Goal: Check status: Check status

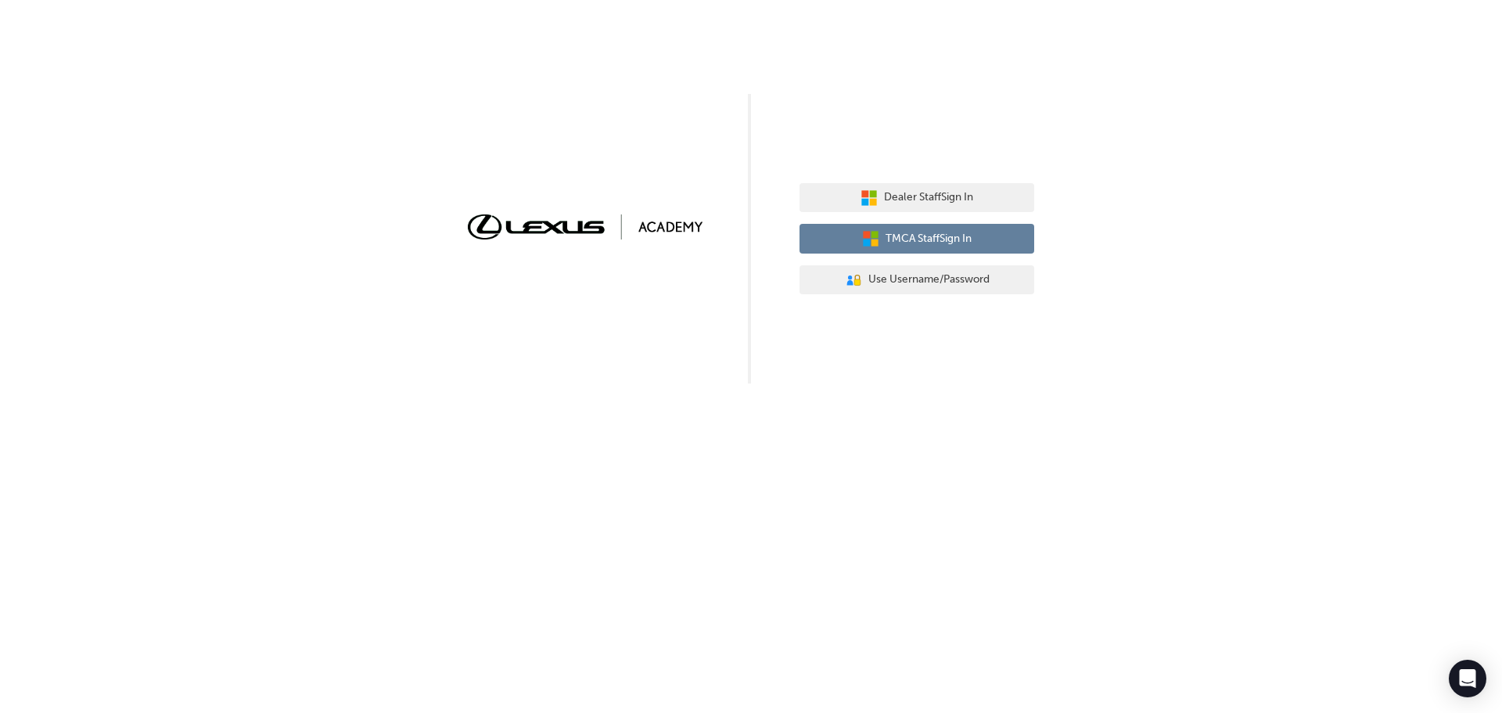
click at [956, 233] on span "TMCA Staff Sign In" at bounding box center [929, 239] width 86 height 18
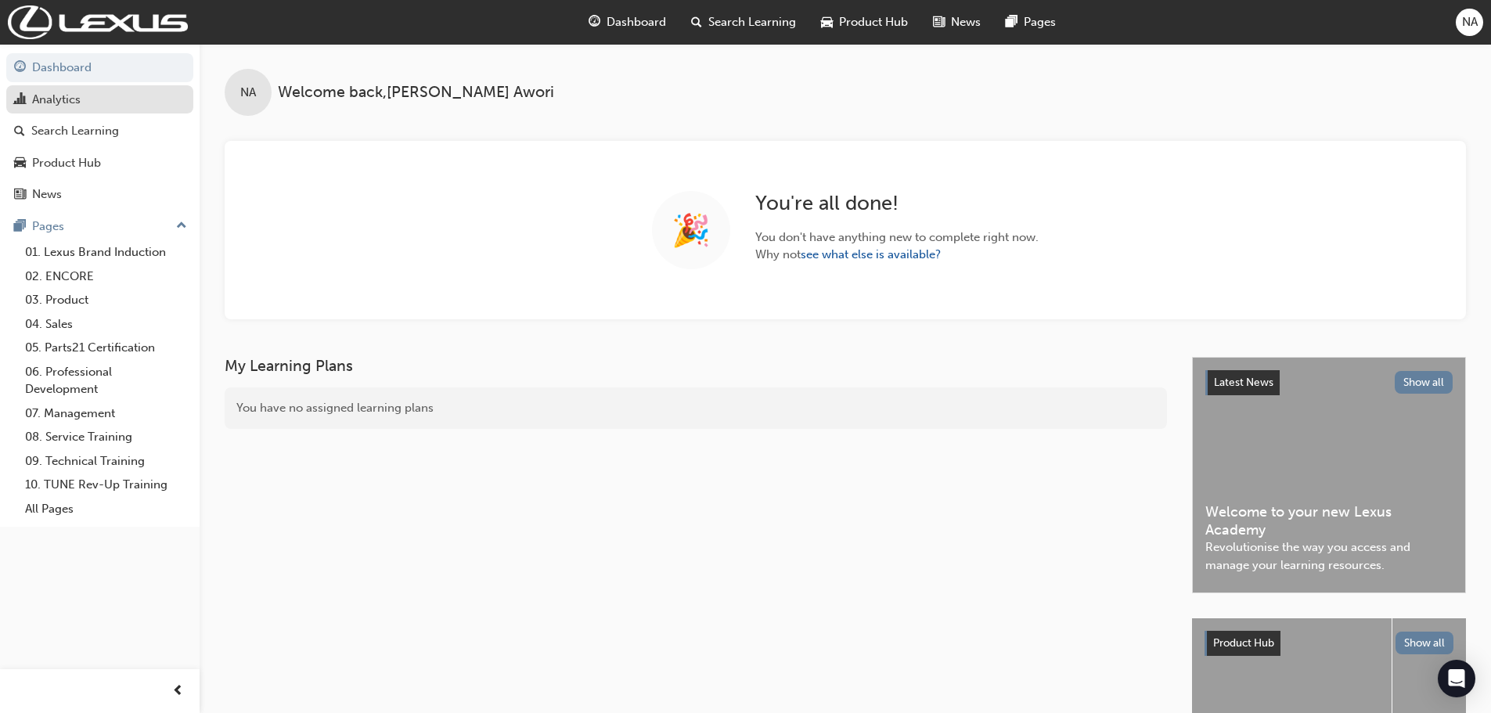
click at [64, 103] on div "Analytics" at bounding box center [56, 100] width 49 height 18
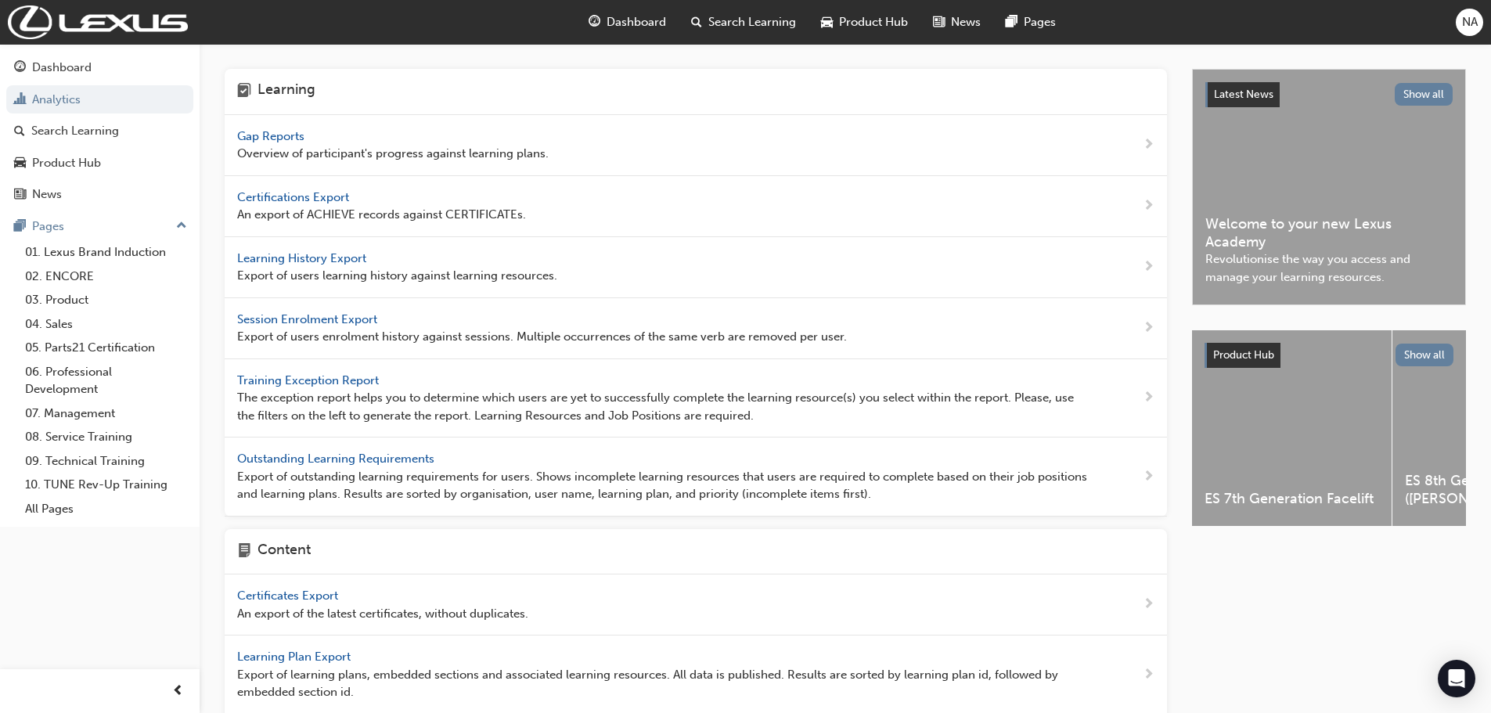
click at [275, 134] on span "Gap Reports" at bounding box center [272, 136] width 70 height 14
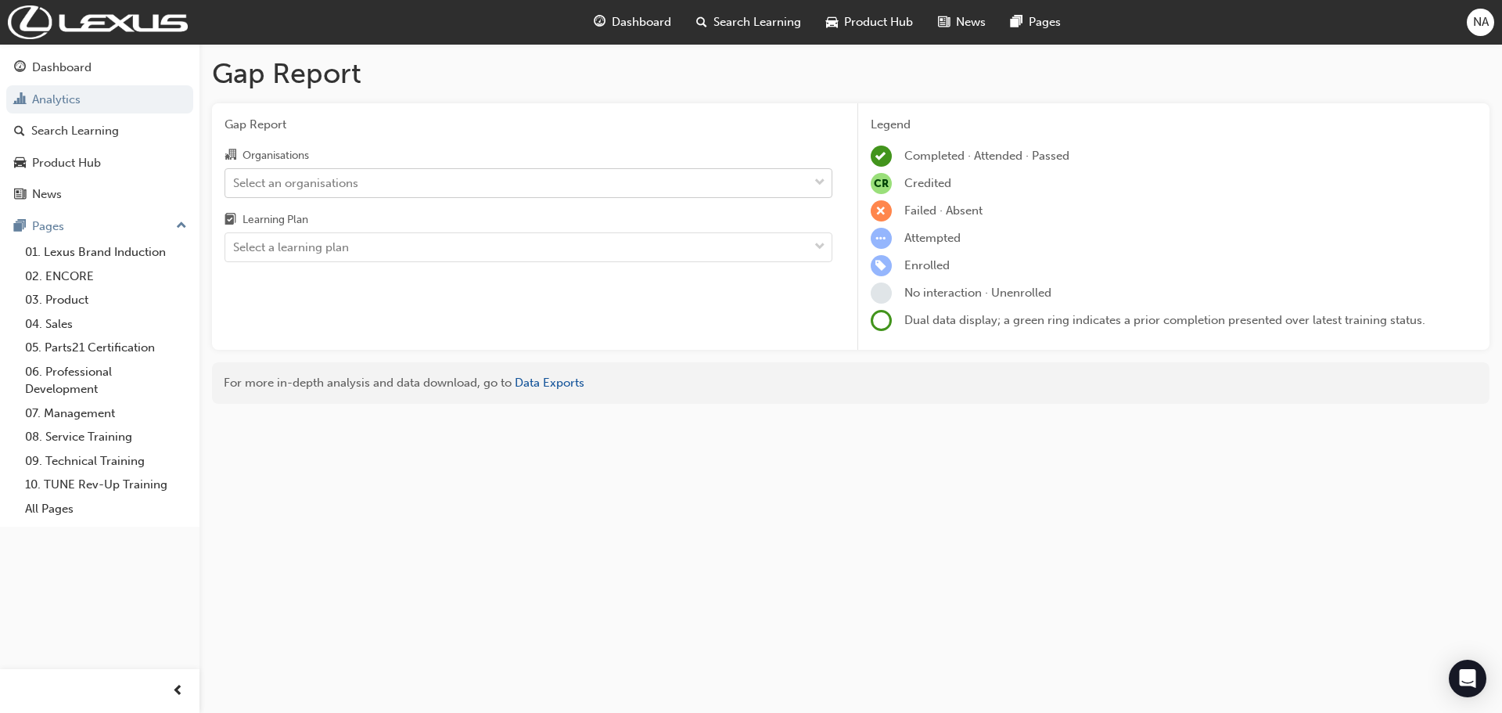
click at [334, 182] on div "Select an organisations" at bounding box center [295, 183] width 125 height 18
click at [235, 182] on input "Organisations Select an organisations" at bounding box center [234, 181] width 2 height 13
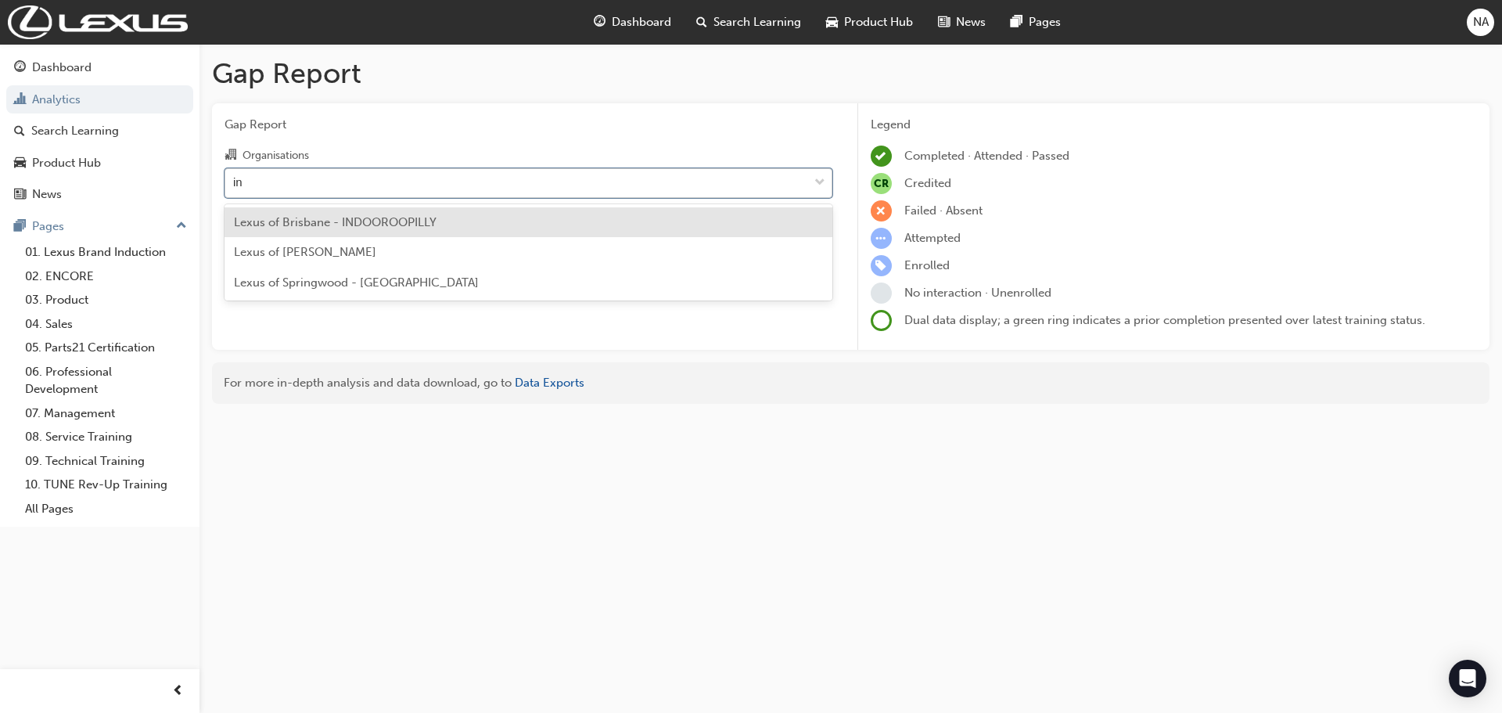
type input "i"
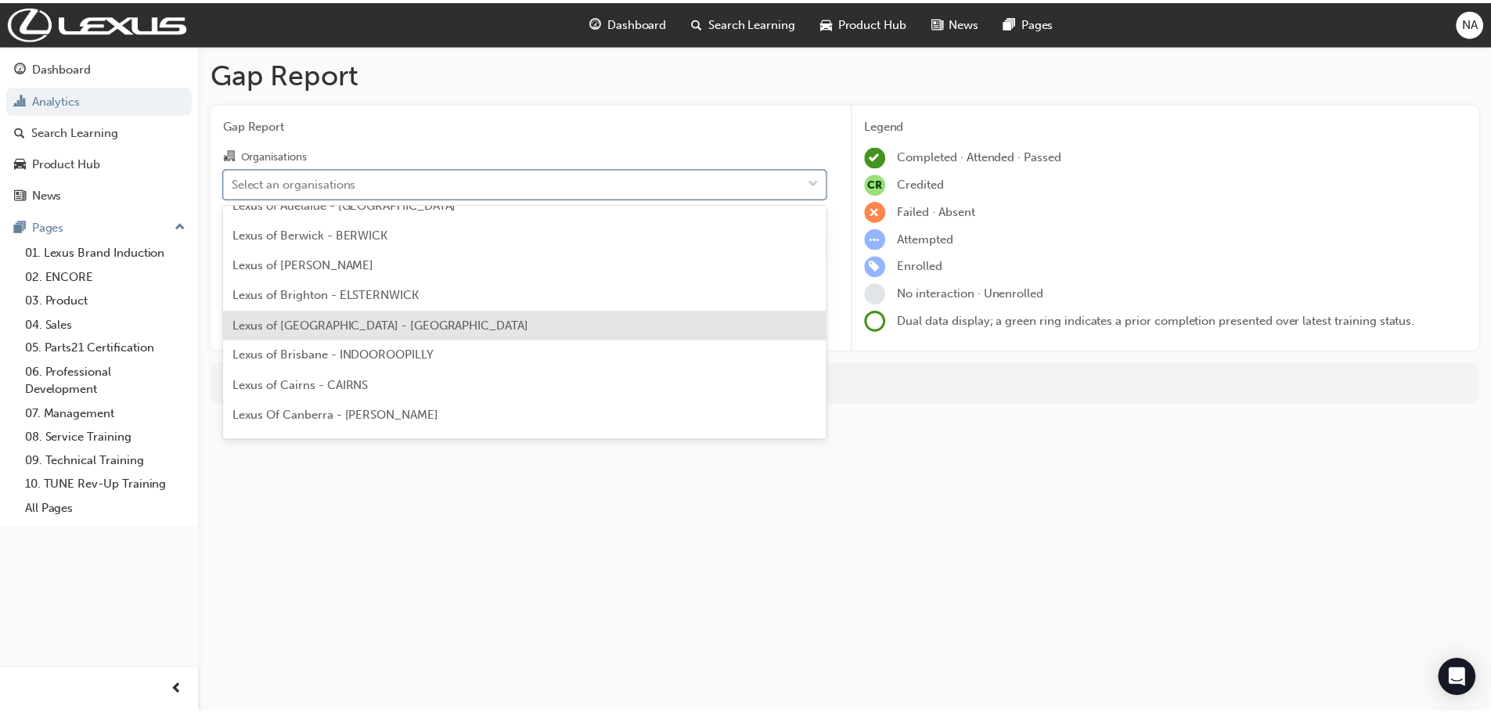
scroll to position [156, 0]
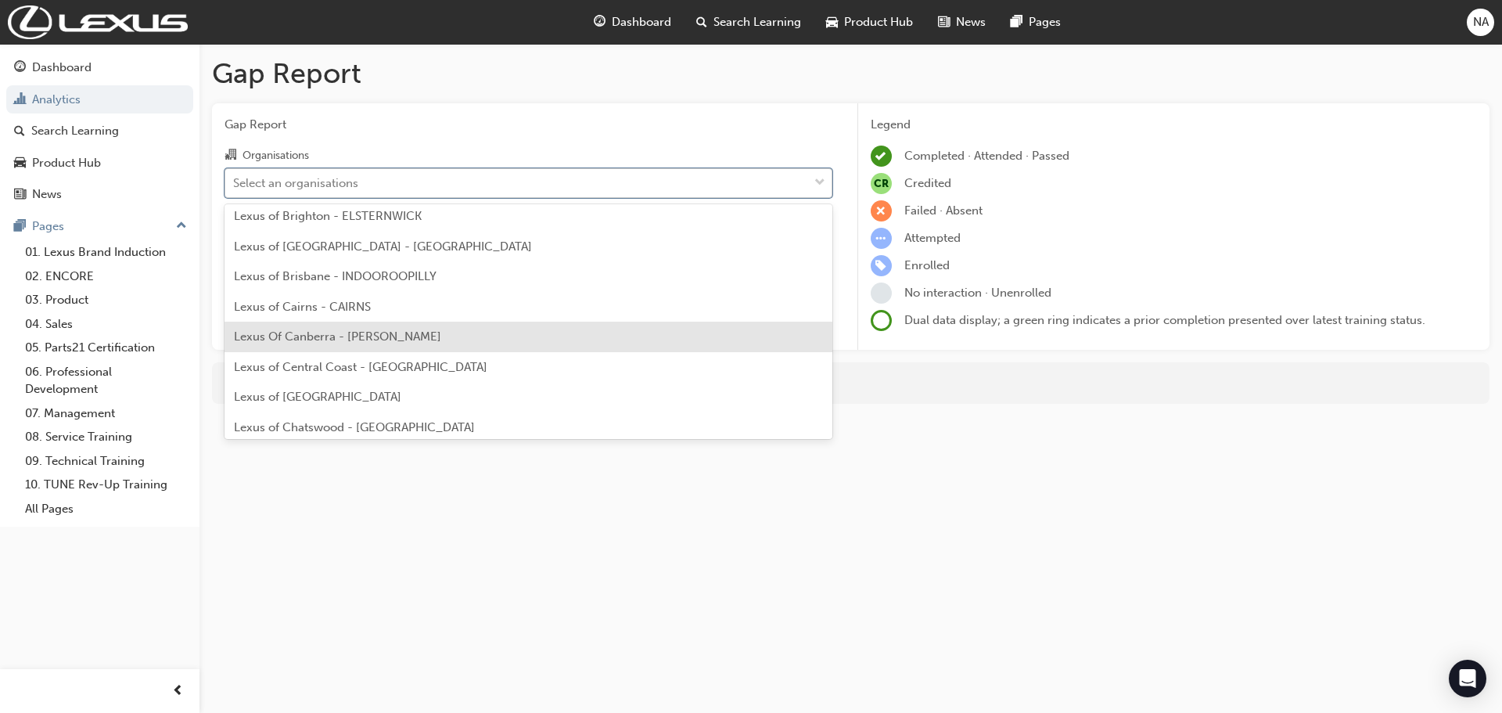
click at [329, 341] on span "Lexus Of Canberra - PHILLIP" at bounding box center [337, 336] width 207 height 14
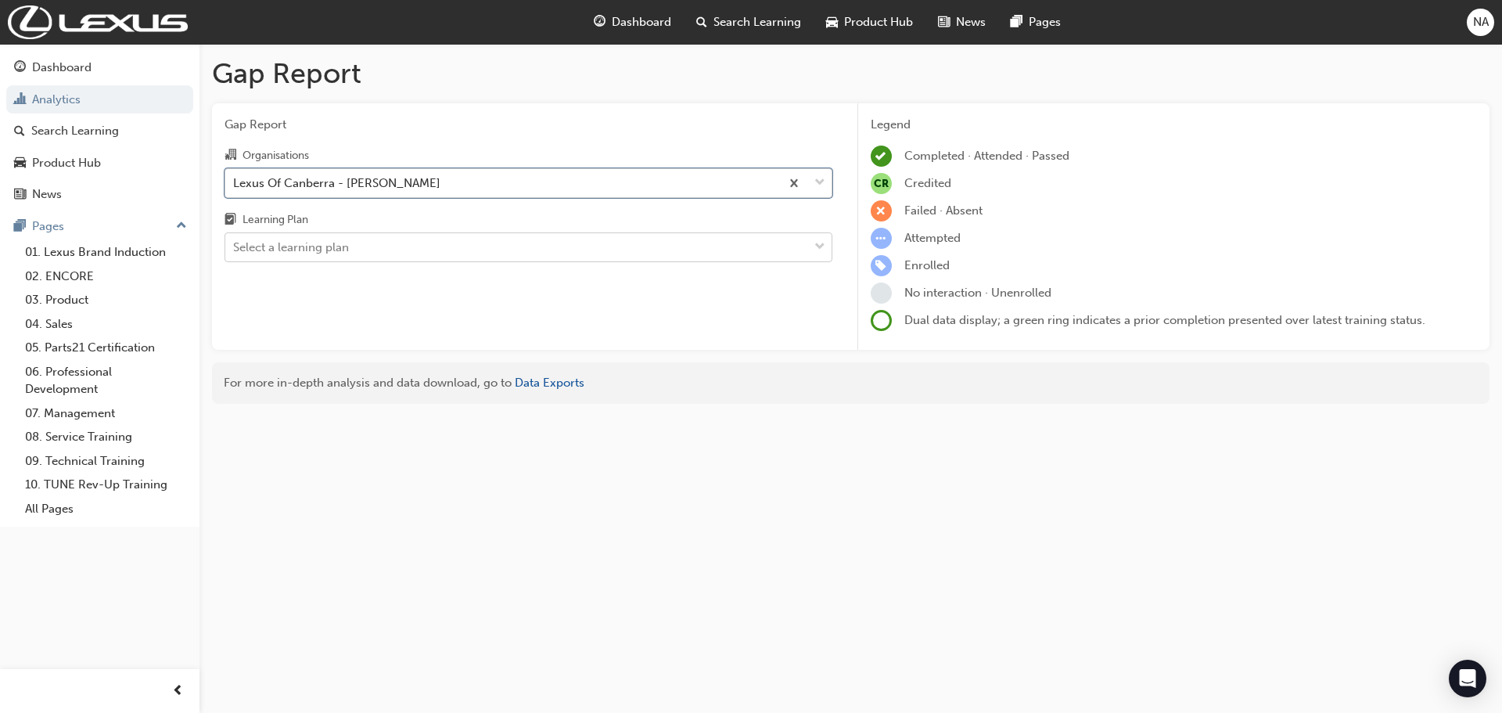
click at [314, 248] on div "Select a learning plan" at bounding box center [291, 248] width 116 height 18
click at [235, 248] on input "Learning Plan Select a learning plan" at bounding box center [234, 246] width 2 height 13
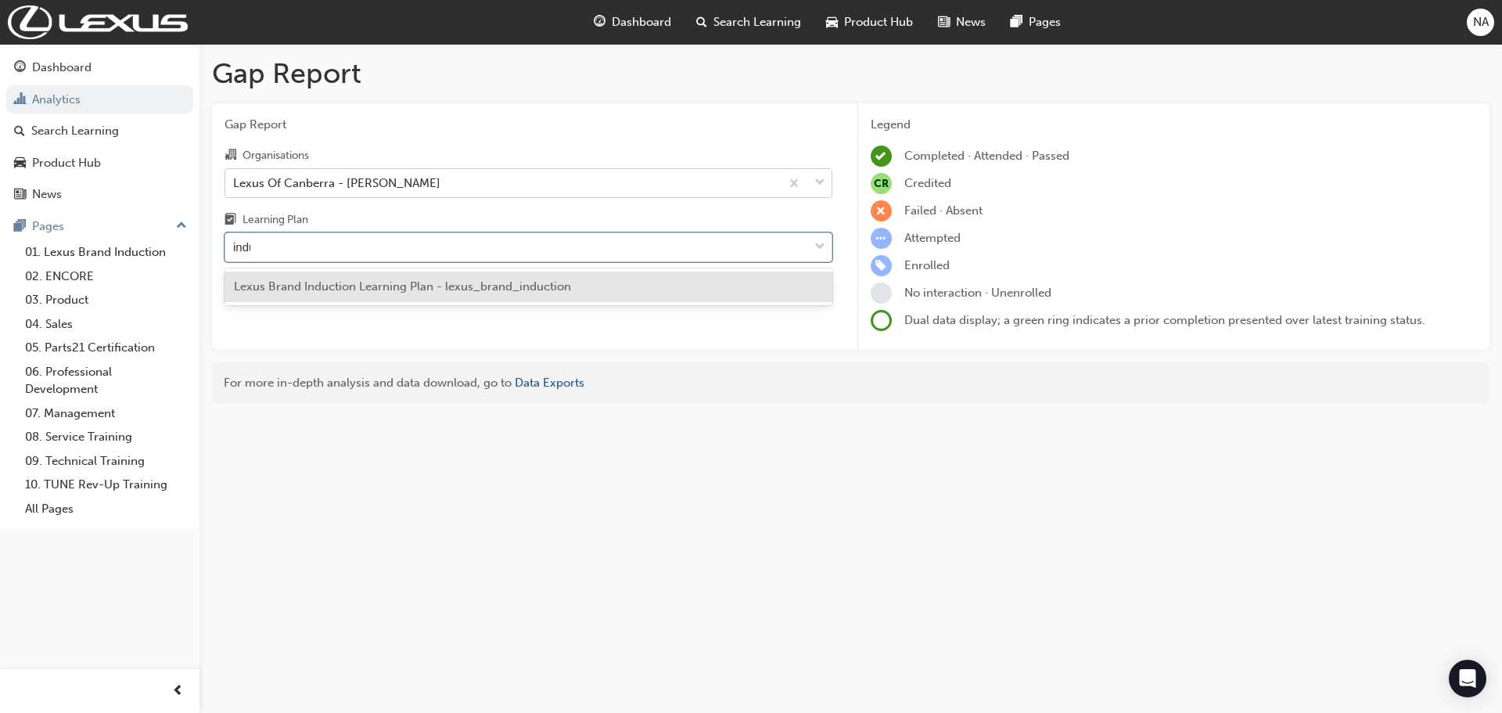
type input "induc"
click at [295, 288] on span "Lexus Brand Induction Learning Plan - lexus_brand_induction" at bounding box center [402, 286] width 337 height 14
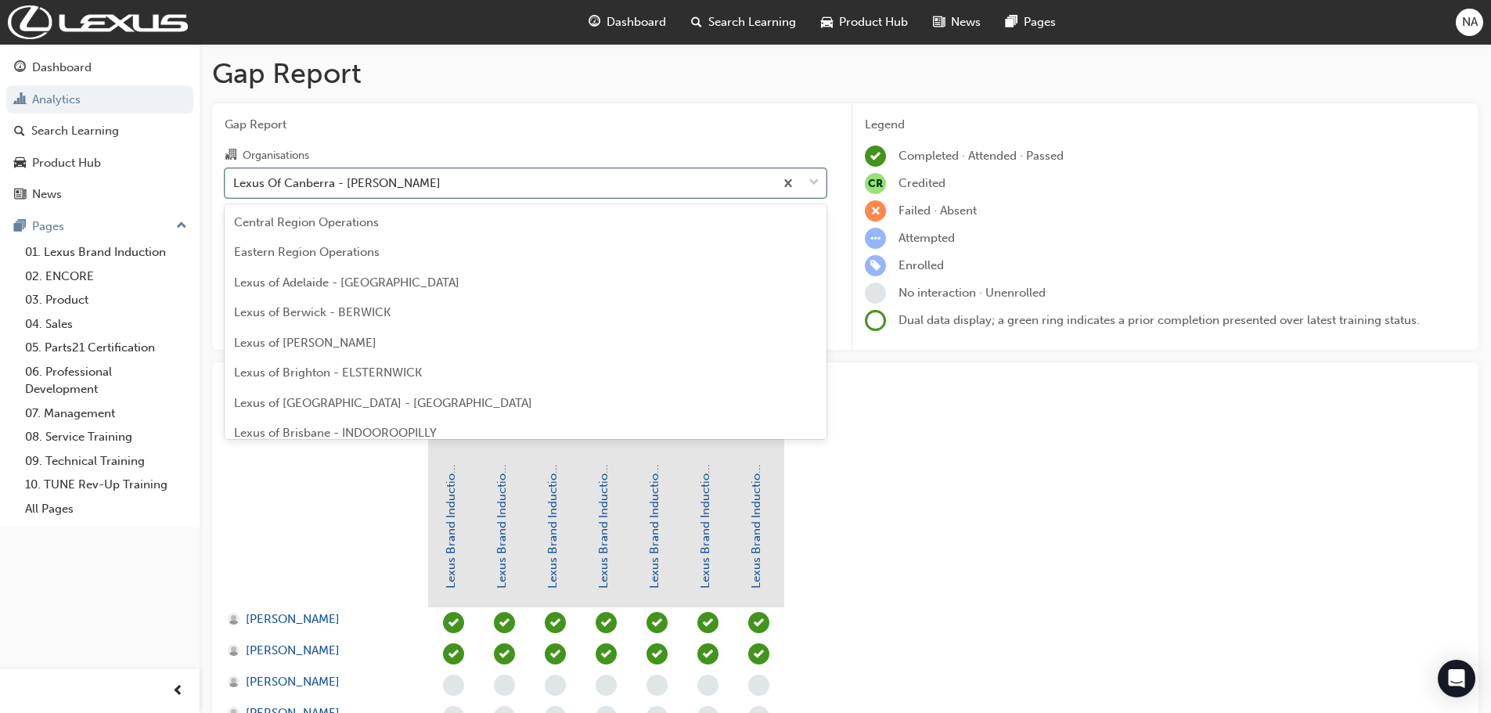
click at [555, 187] on div "Lexus Of Canberra - PHILLIP" at bounding box center [499, 182] width 549 height 27
click at [235, 187] on input "Organisations option Lexus Of Canberra - PHILLIP, selected. option Lexus Of Can…" at bounding box center [234, 181] width 2 height 13
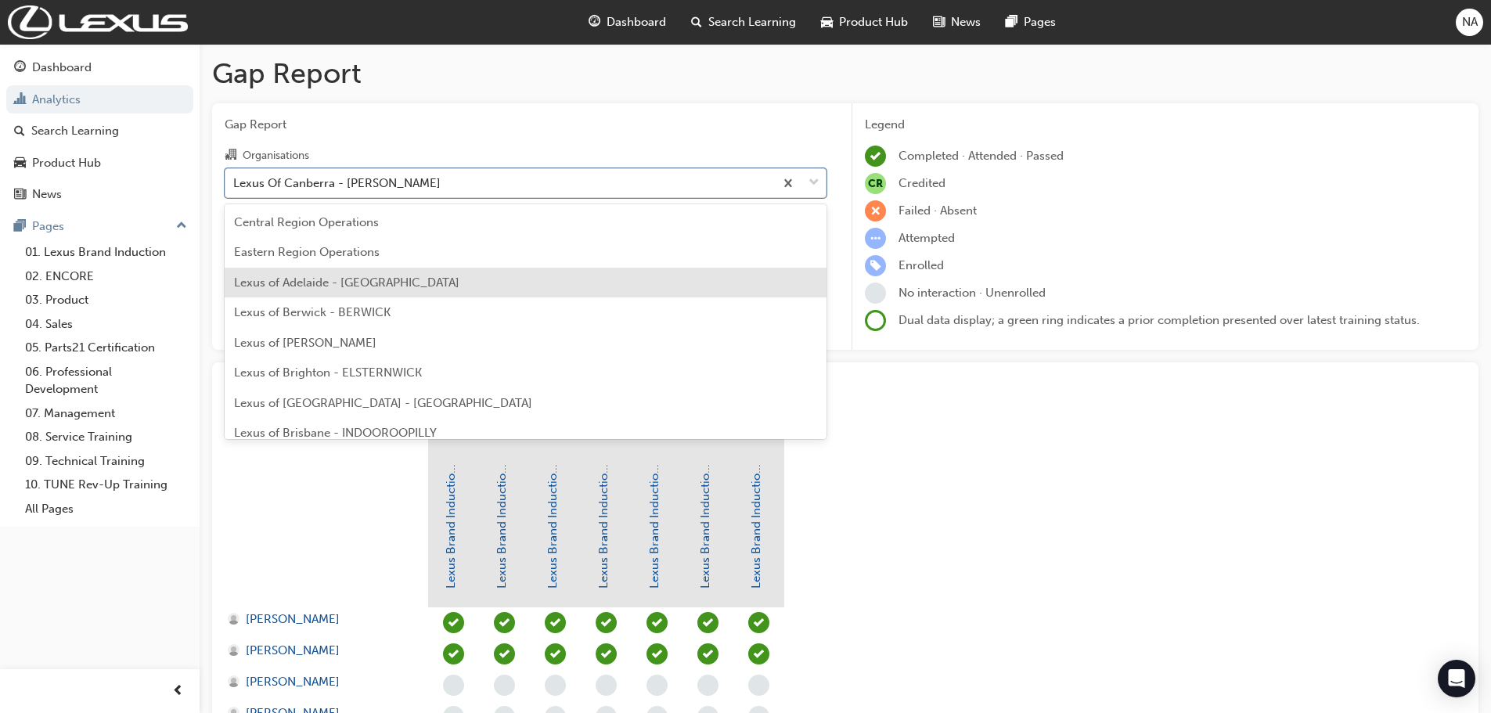
click at [441, 276] on div "Lexus of Adelaide - ADELAIDE" at bounding box center [526, 283] width 602 height 31
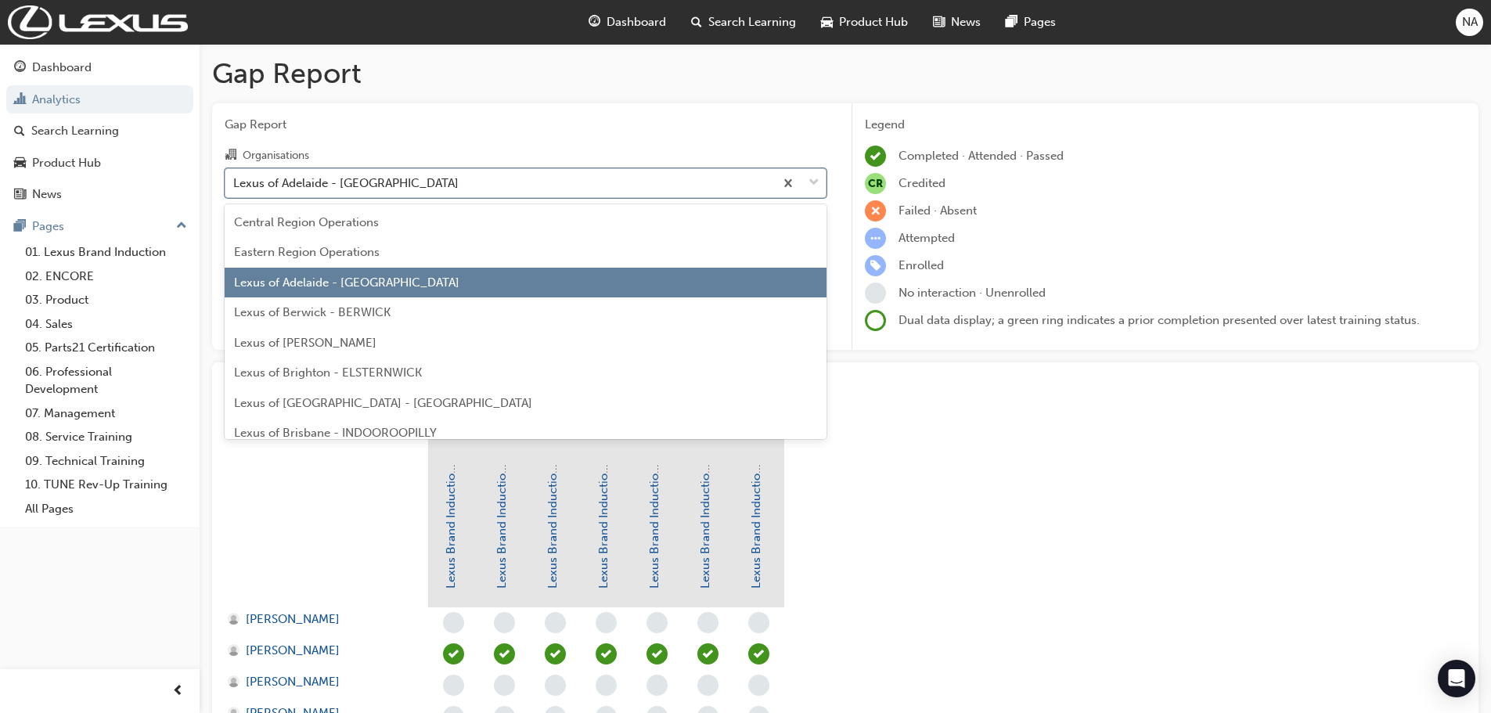
click at [495, 182] on div "Lexus of Adelaide - ADELAIDE" at bounding box center [499, 182] width 549 height 27
click at [235, 182] on input "Organisations option Lexus of Adelaide - ADELAIDE, selected. option Lexus of Ad…" at bounding box center [234, 181] width 2 height 13
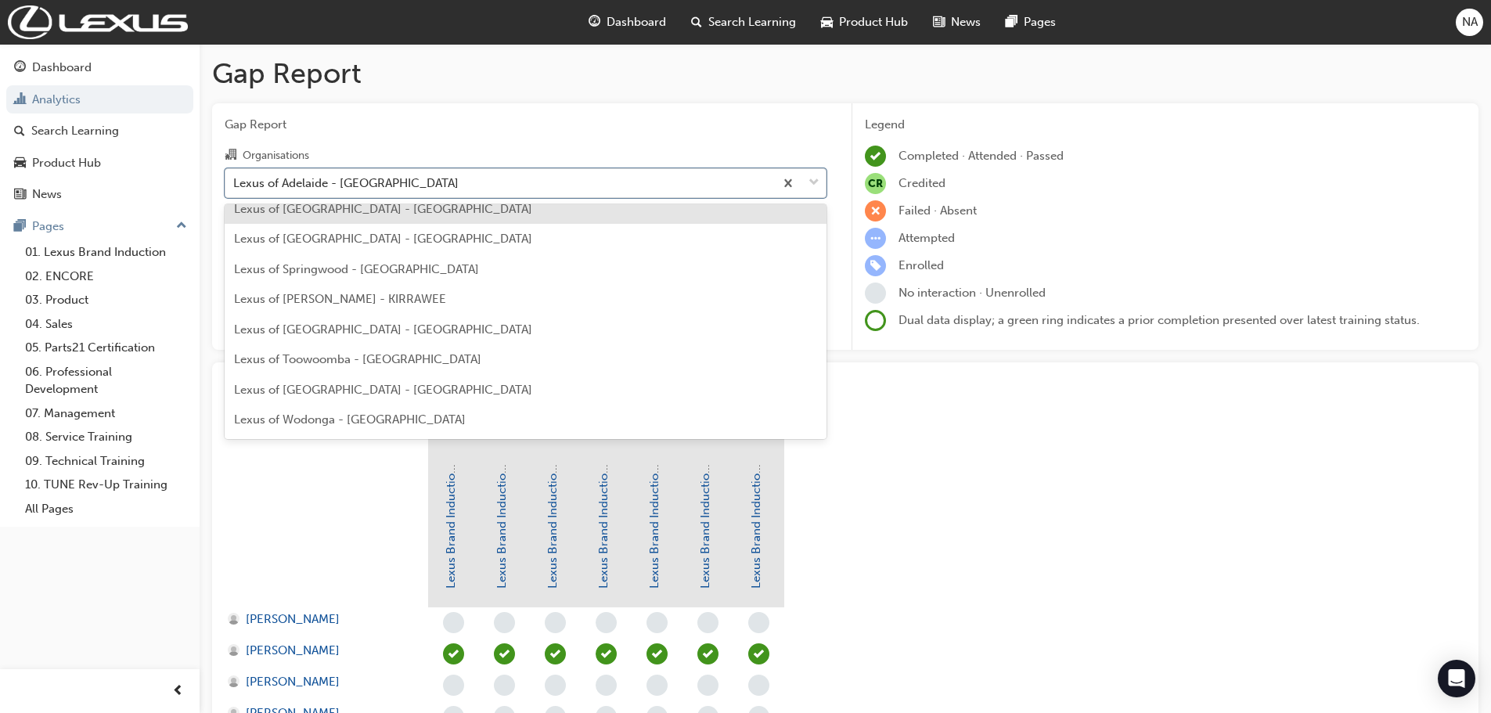
scroll to position [704, 0]
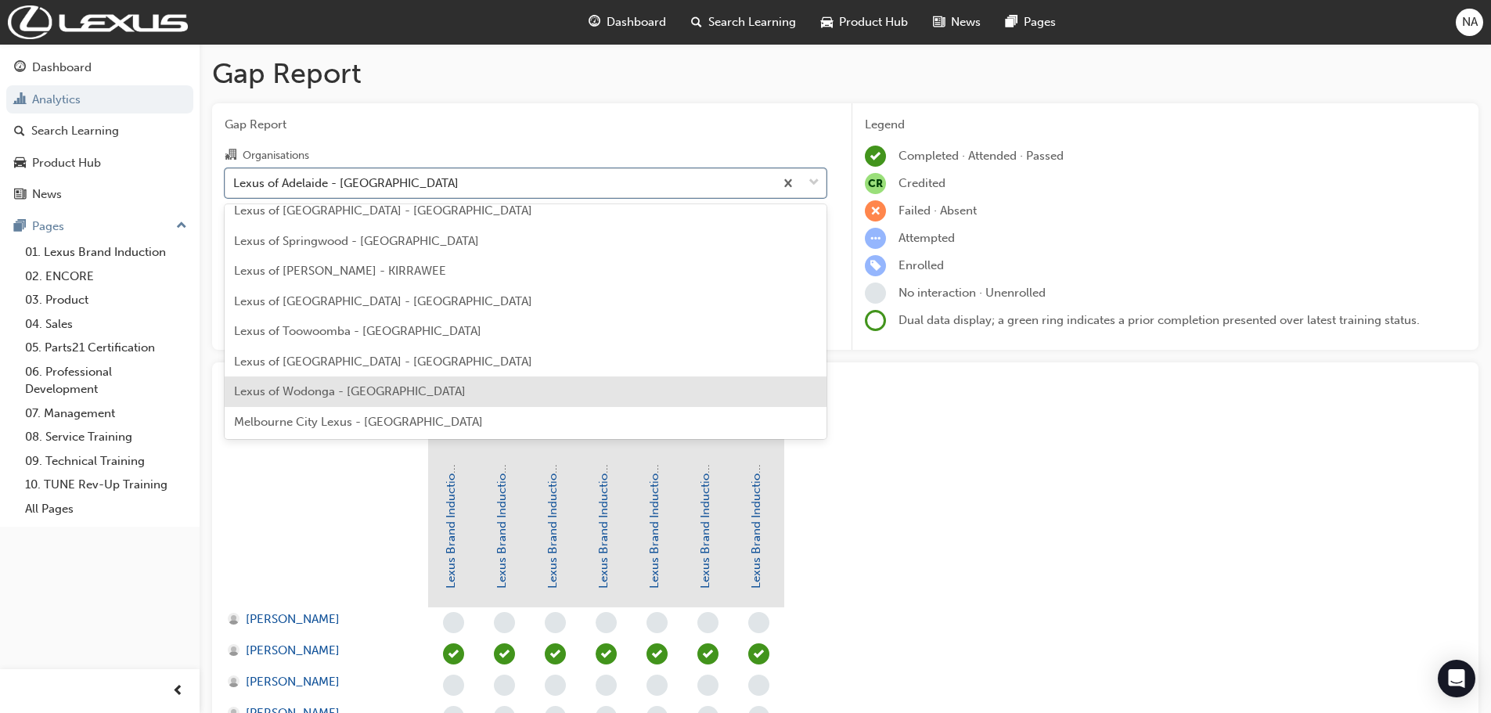
click at [381, 393] on span "Lexus of Wodonga - WODONGA" at bounding box center [350, 391] width 232 height 14
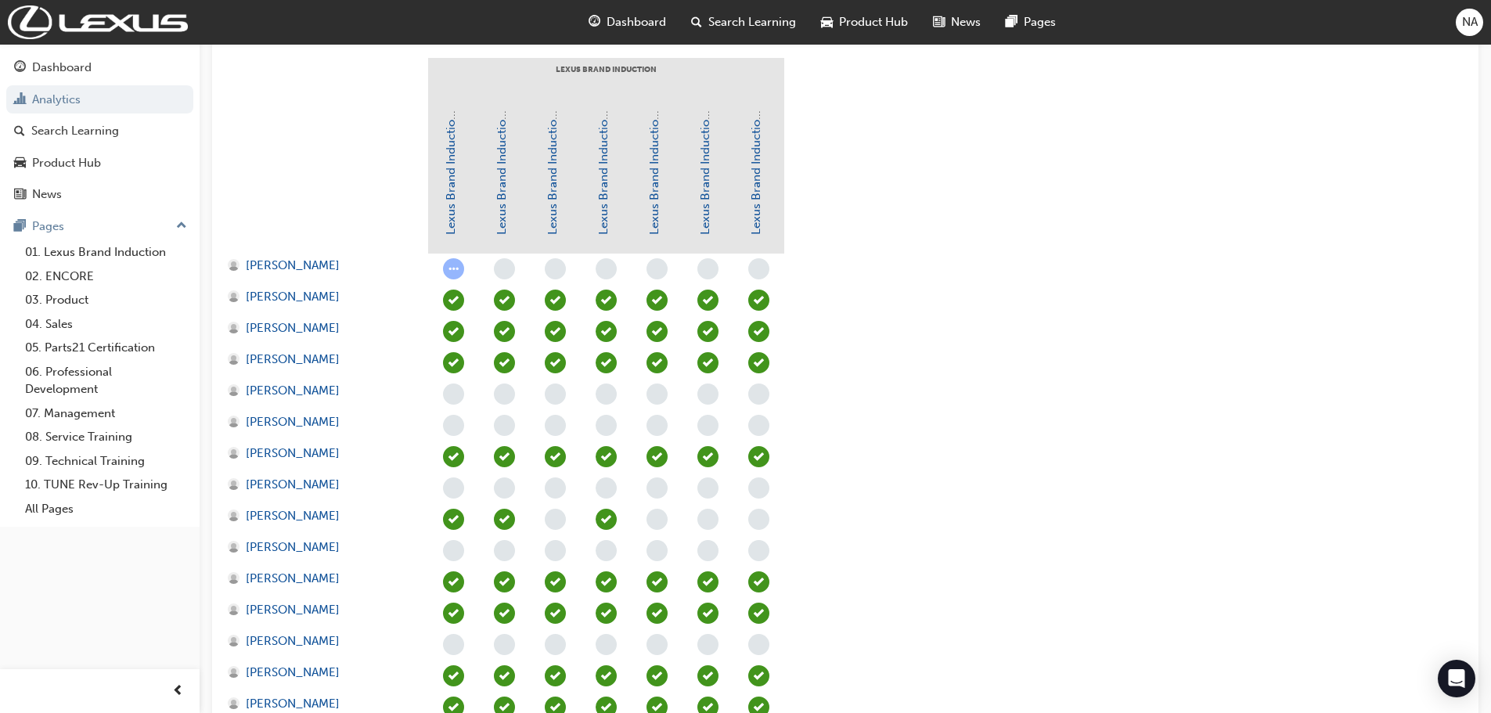
scroll to position [391, 0]
